Goal: Find specific page/section

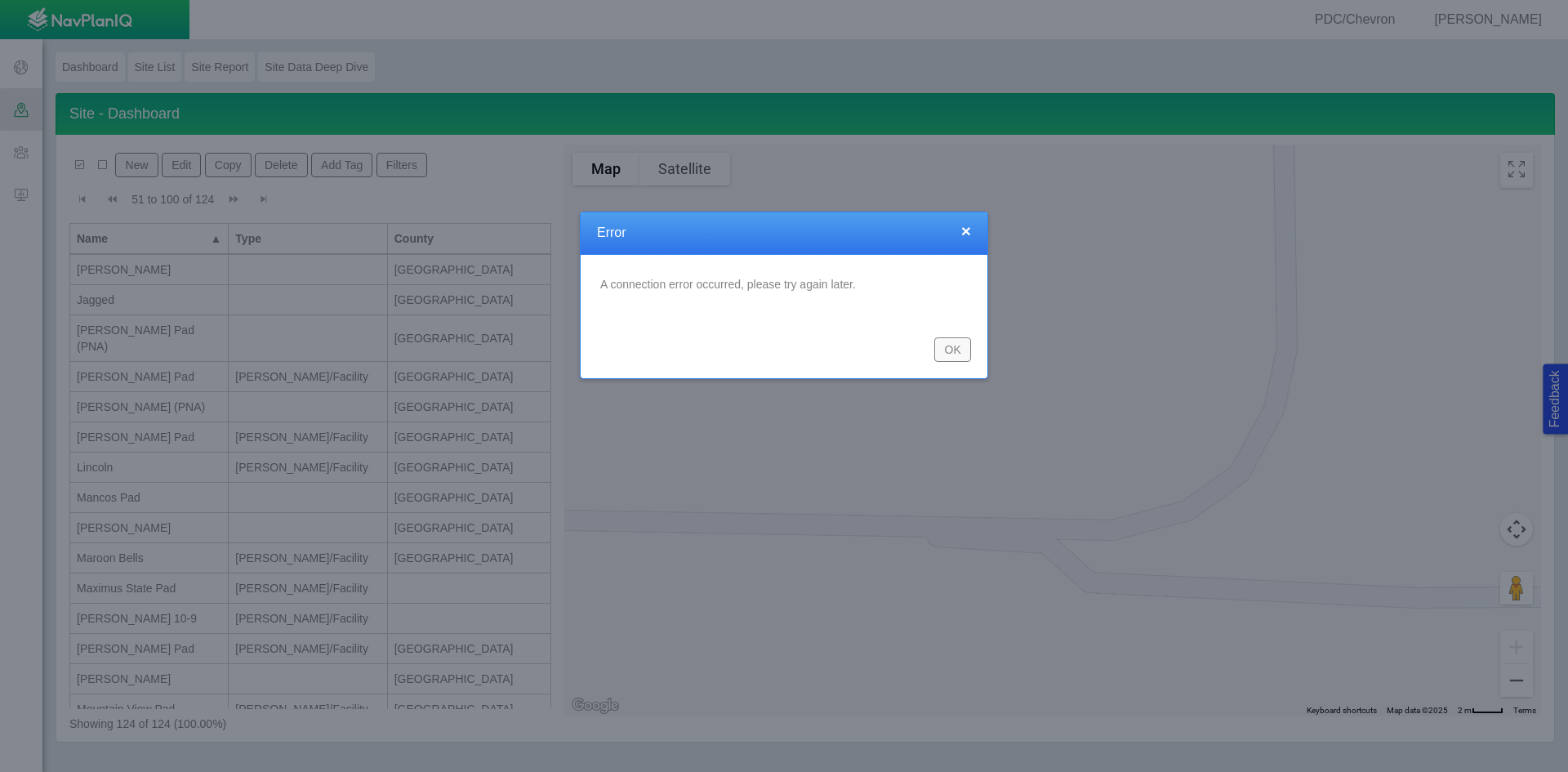
click at [949, 346] on button "OK" at bounding box center [953, 350] width 36 height 25
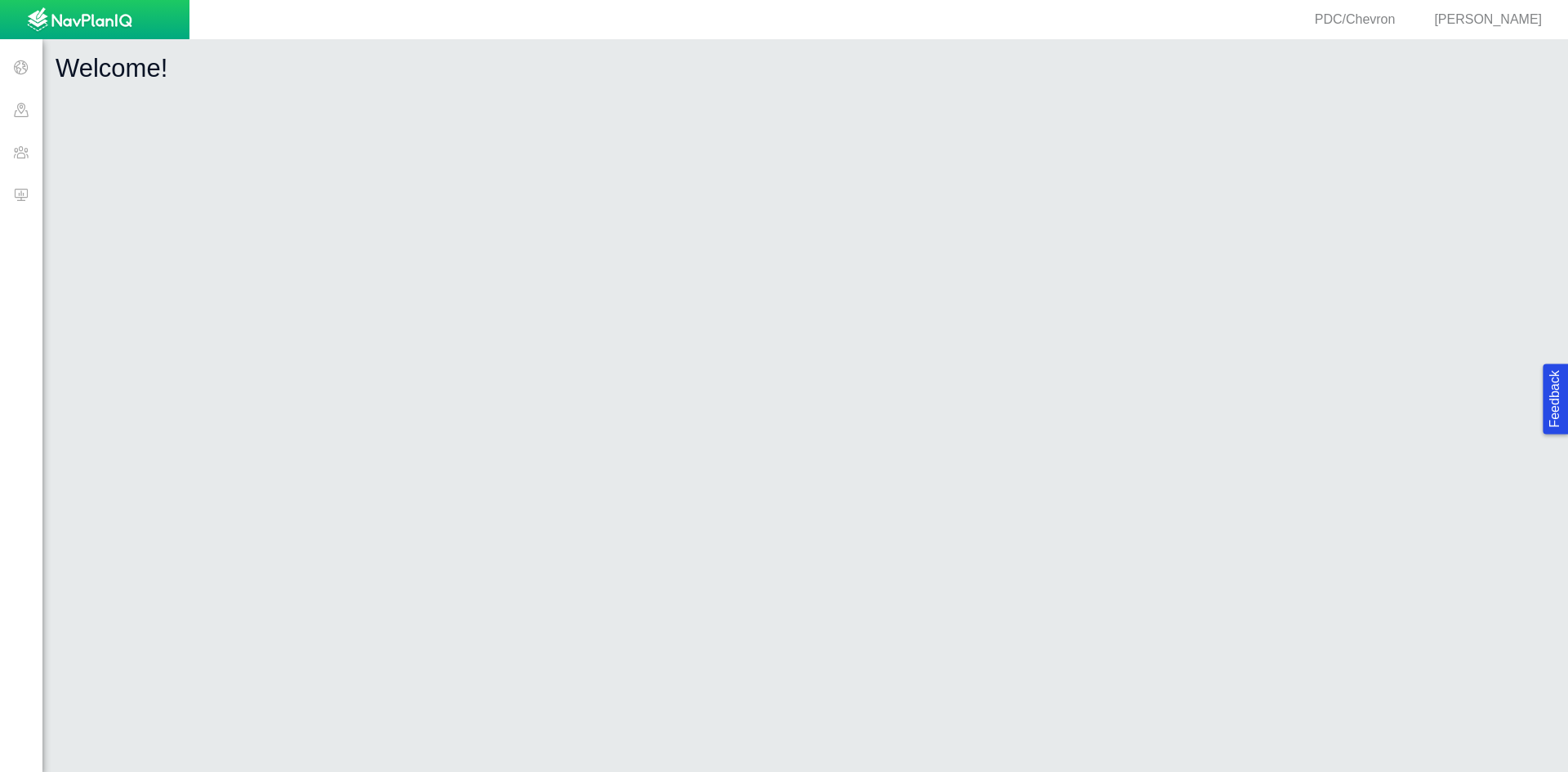
click at [23, 162] on span at bounding box center [21, 152] width 43 height 43
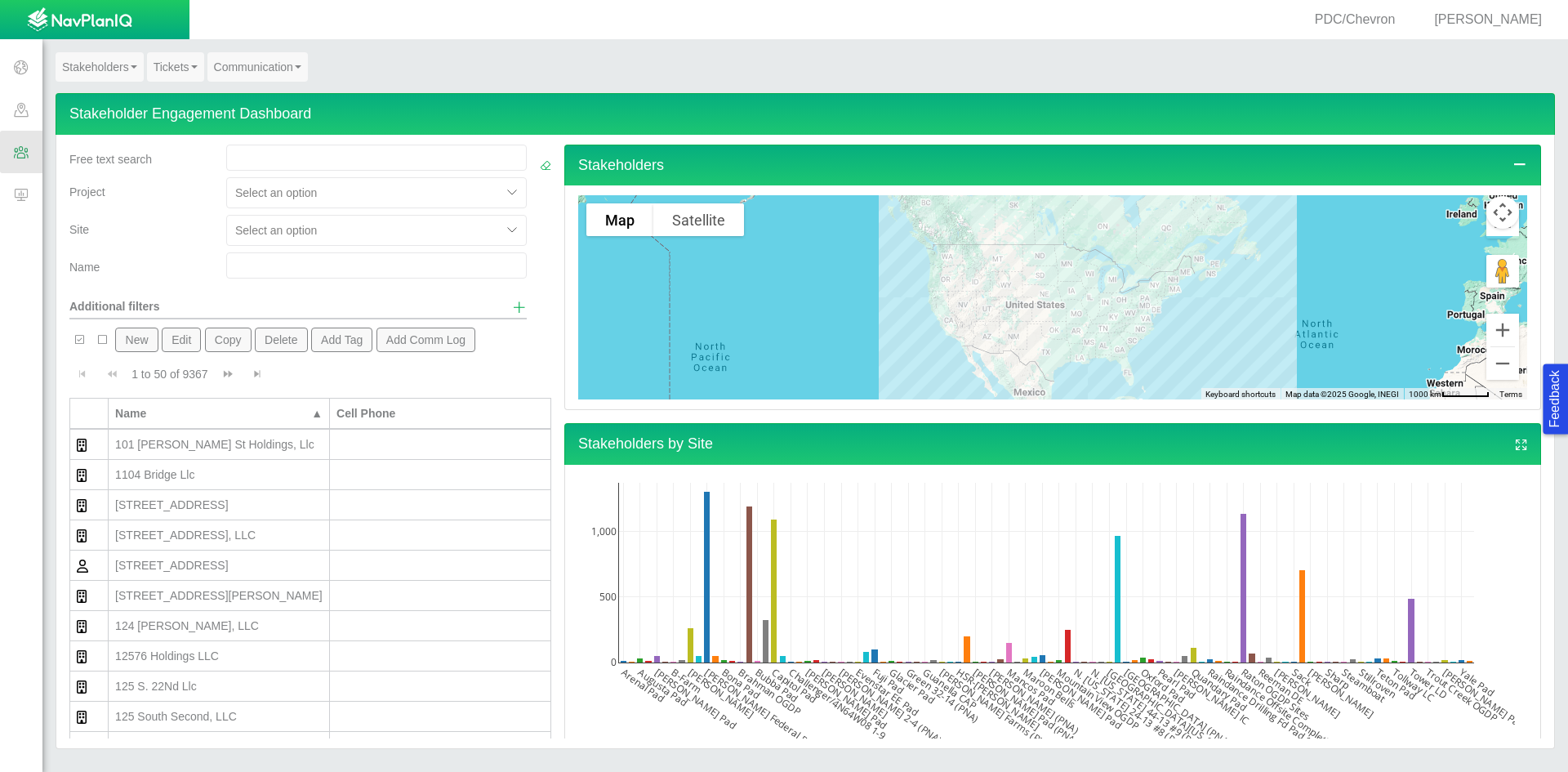
click at [323, 260] on input "text" at bounding box center [377, 265] width 300 height 26
type input "kuntz"
